Goal: Task Accomplishment & Management: Use online tool/utility

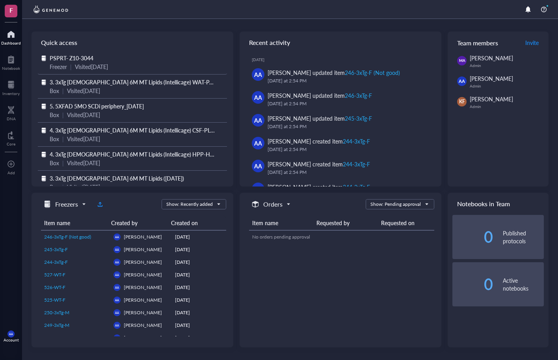
click at [76, 56] on span "PSPRT- Z10-3044" at bounding box center [72, 58] width 44 height 8
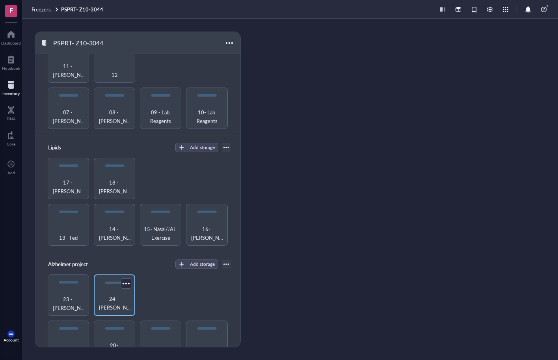
scroll to position [129, 0]
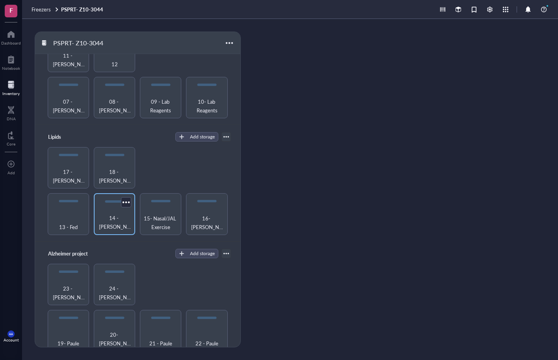
click at [116, 220] on span "14 - [PERSON_NAME]/[PERSON_NAME]" at bounding box center [114, 221] width 33 height 17
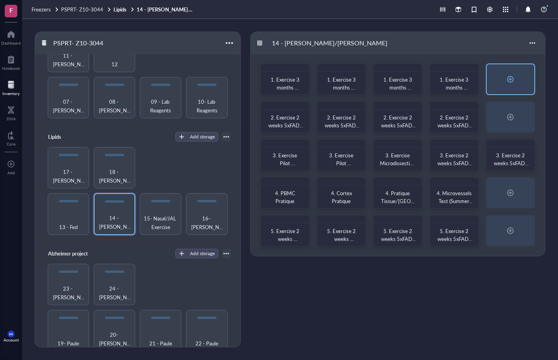
click at [508, 78] on div at bounding box center [510, 79] width 13 height 13
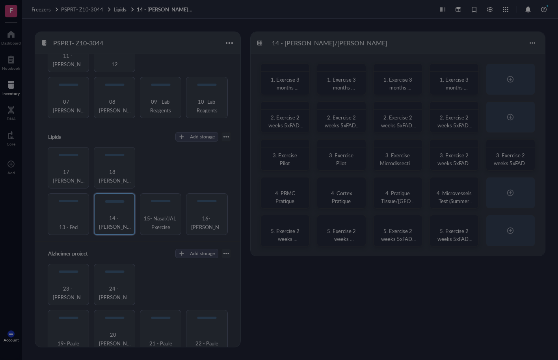
radio input "false"
radio input "true"
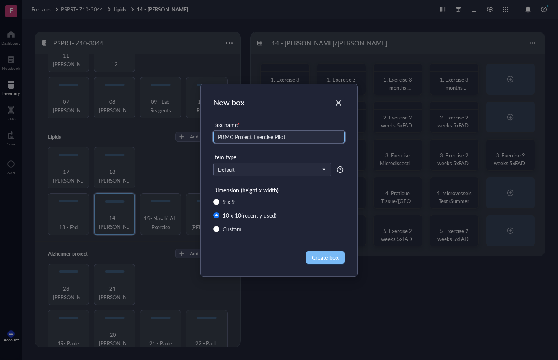
type input "PBMC Project Exercise Pilot"
click at [328, 259] on span "Create box" at bounding box center [325, 257] width 26 height 9
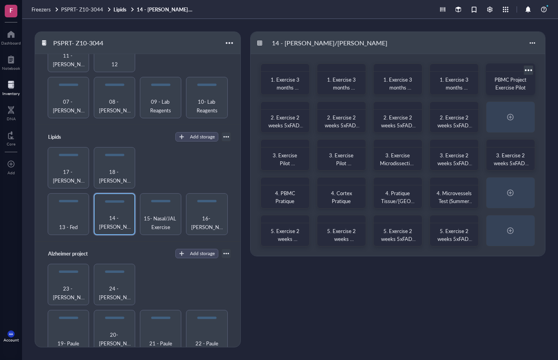
click at [509, 82] on span "PBMC Project Exercise Pilot" at bounding box center [510, 83] width 33 height 15
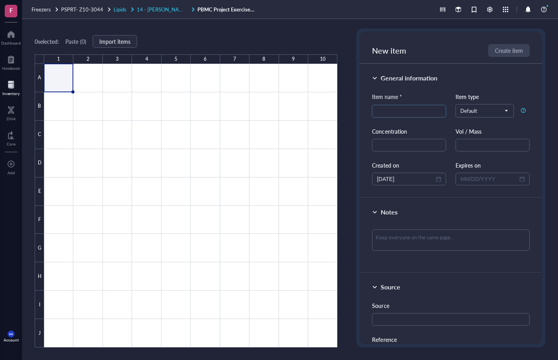
click at [167, 7] on span "14 - [PERSON_NAME]/[PERSON_NAME]" at bounding box center [184, 9] width 95 height 7
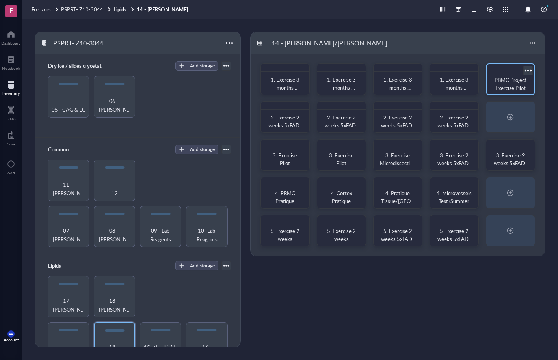
click at [526, 68] on div at bounding box center [527, 70] width 11 height 11
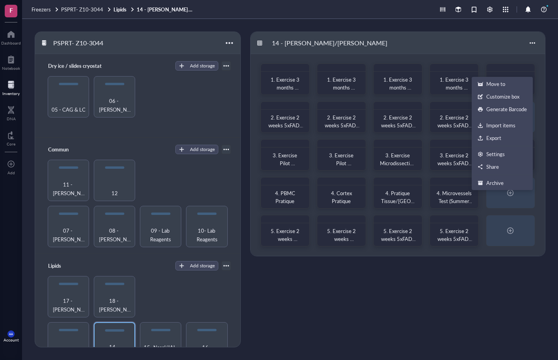
click at [494, 55] on div "1. Exercise 3 months [DEMOGRAPHIC_DATA](13 mice), 5xFAD(4RUN-2LD)/[GEOGRAPHIC_D…" at bounding box center [397, 155] width 294 height 202
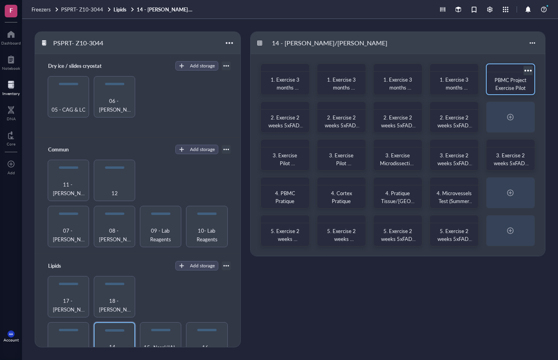
click at [499, 76] on span "PBMC Project Exercise Pilot" at bounding box center [510, 83] width 33 height 15
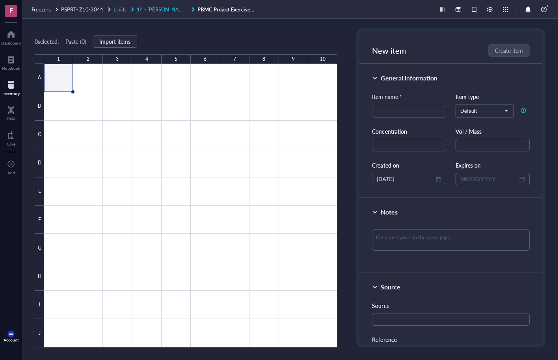
click at [167, 9] on span "14 - [PERSON_NAME]/[PERSON_NAME]" at bounding box center [184, 9] width 95 height 7
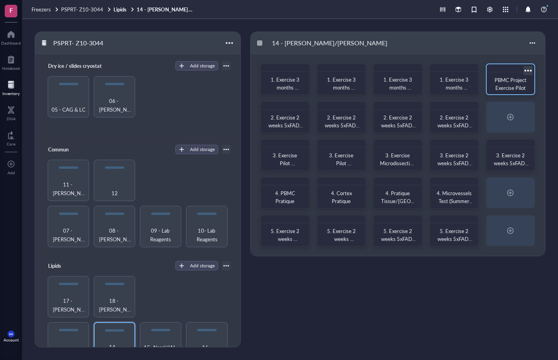
click at [494, 86] on div "PBMC Project Exercise Pilot" at bounding box center [510, 84] width 35 height 16
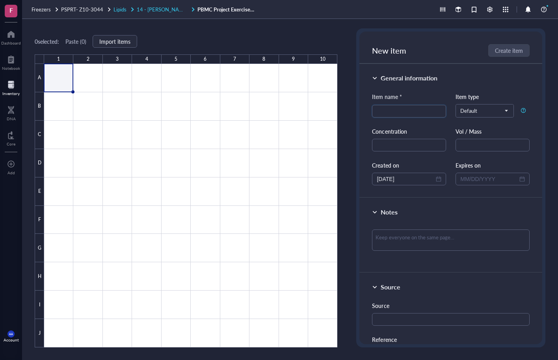
click at [167, 8] on span "14 - [PERSON_NAME]/[PERSON_NAME]" at bounding box center [184, 9] width 95 height 7
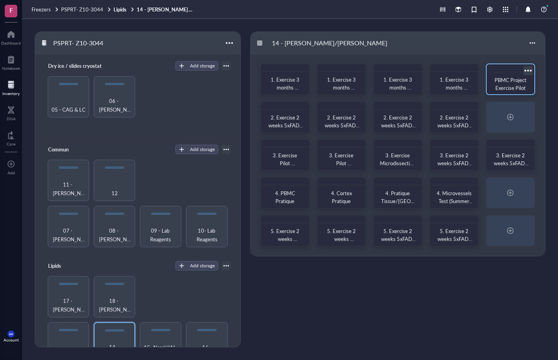
click at [530, 70] on div at bounding box center [527, 70] width 11 height 11
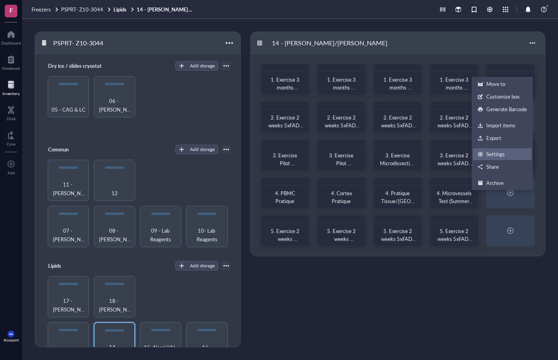
click at [492, 153] on div "Settings" at bounding box center [495, 153] width 19 height 7
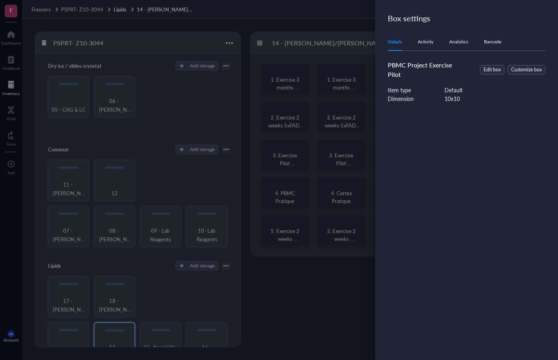
click at [399, 69] on div "PBMC Project Exercise Pilot" at bounding box center [425, 69] width 75 height 19
click at [395, 65] on span "PBMC Project Exercise Pilot" at bounding box center [420, 69] width 64 height 19
click at [495, 69] on span "Edit box" at bounding box center [491, 69] width 17 height 7
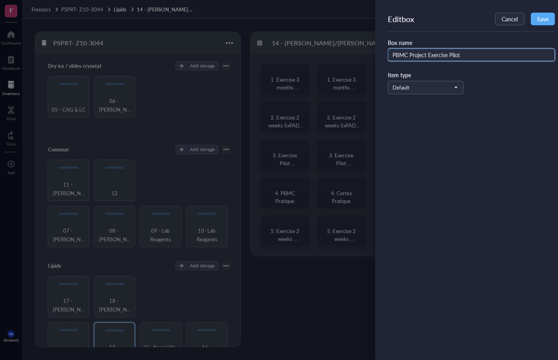
click at [393, 54] on input "PBMC Project Exercise Pilot" at bounding box center [471, 54] width 167 height 13
type input "1. PBMC Project Exercise Pilot"
click at [541, 21] on span "Save" at bounding box center [542, 19] width 11 height 6
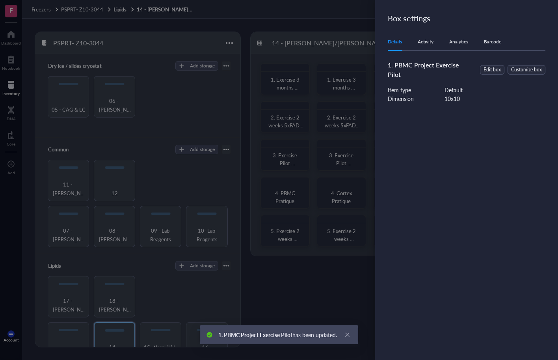
click at [354, 53] on div at bounding box center [279, 180] width 558 height 360
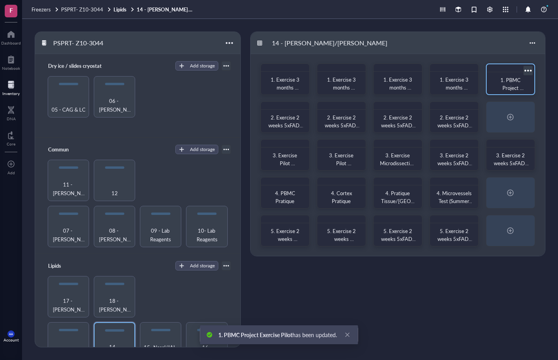
click at [504, 82] on span "1. PBMC Project Exercise Pilot" at bounding box center [510, 87] width 30 height 23
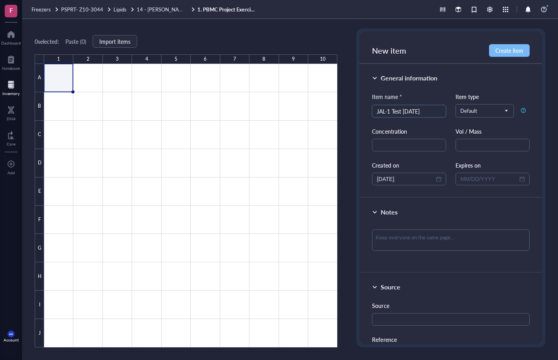
type input "JAL-1 Test [DATE]"
click at [506, 47] on span "Create item" at bounding box center [509, 50] width 28 height 6
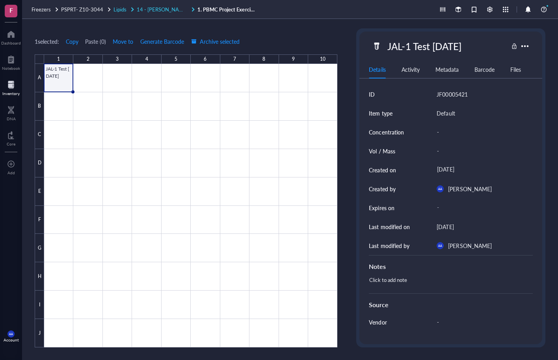
click at [172, 7] on span "14 - [PERSON_NAME]/[PERSON_NAME]" at bounding box center [184, 9] width 95 height 7
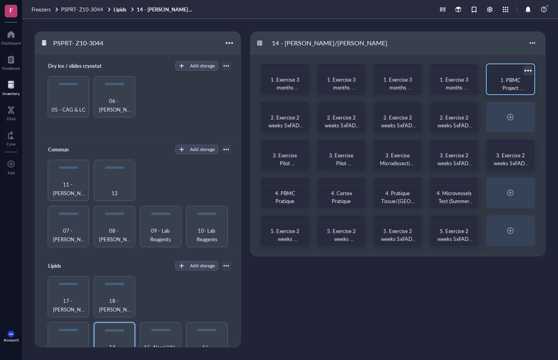
click at [502, 88] on div "1. PBMC Project Exercise Pilot" at bounding box center [510, 84] width 35 height 16
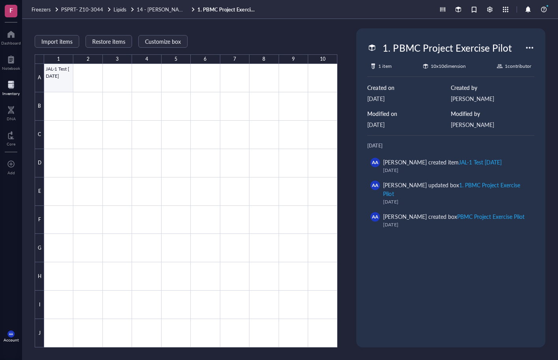
click at [64, 76] on div at bounding box center [190, 205] width 293 height 283
